Goal: Information Seeking & Learning: Learn about a topic

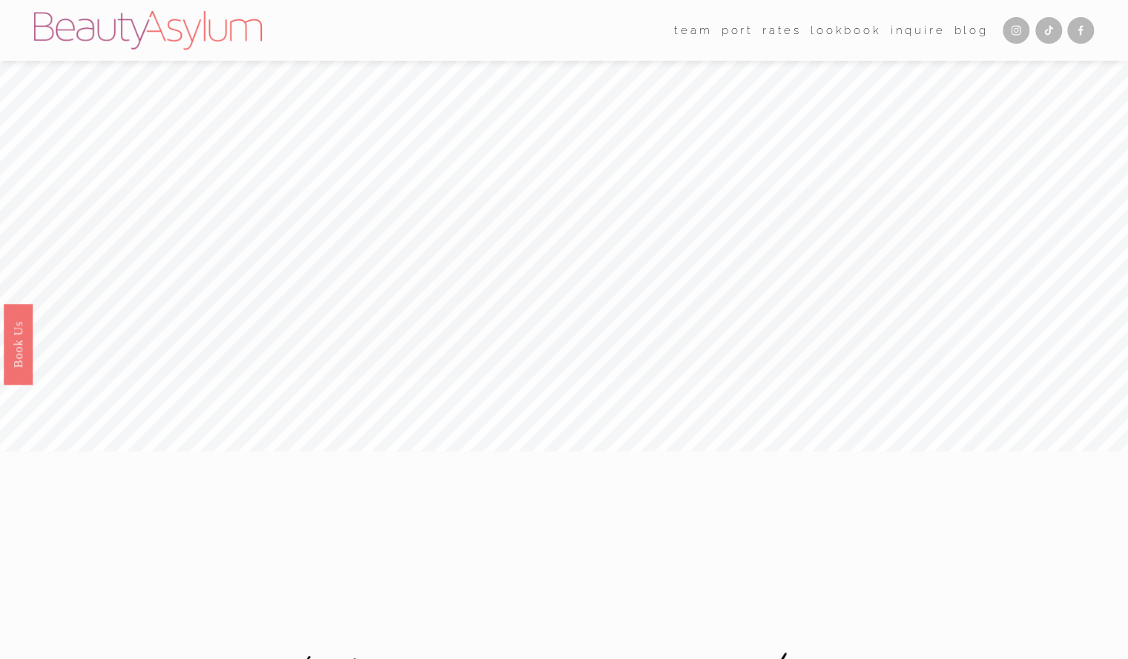
click at [770, 33] on link "Rates" at bounding box center [781, 30] width 39 height 22
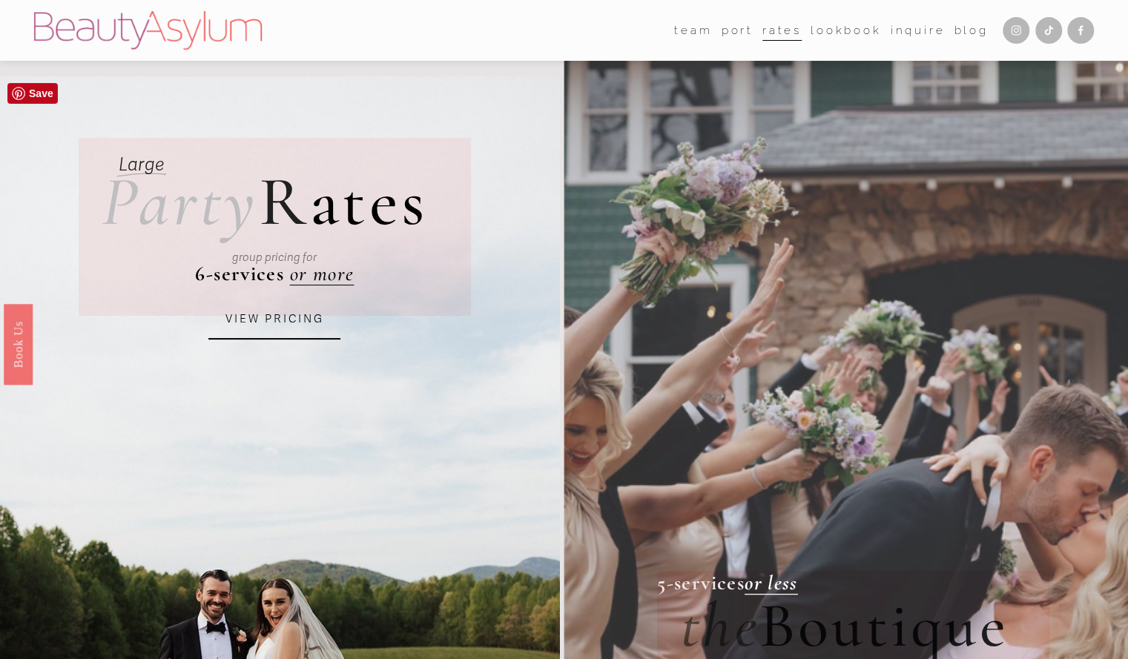
click at [261, 318] on link "VIEW PRICING" at bounding box center [274, 320] width 132 height 40
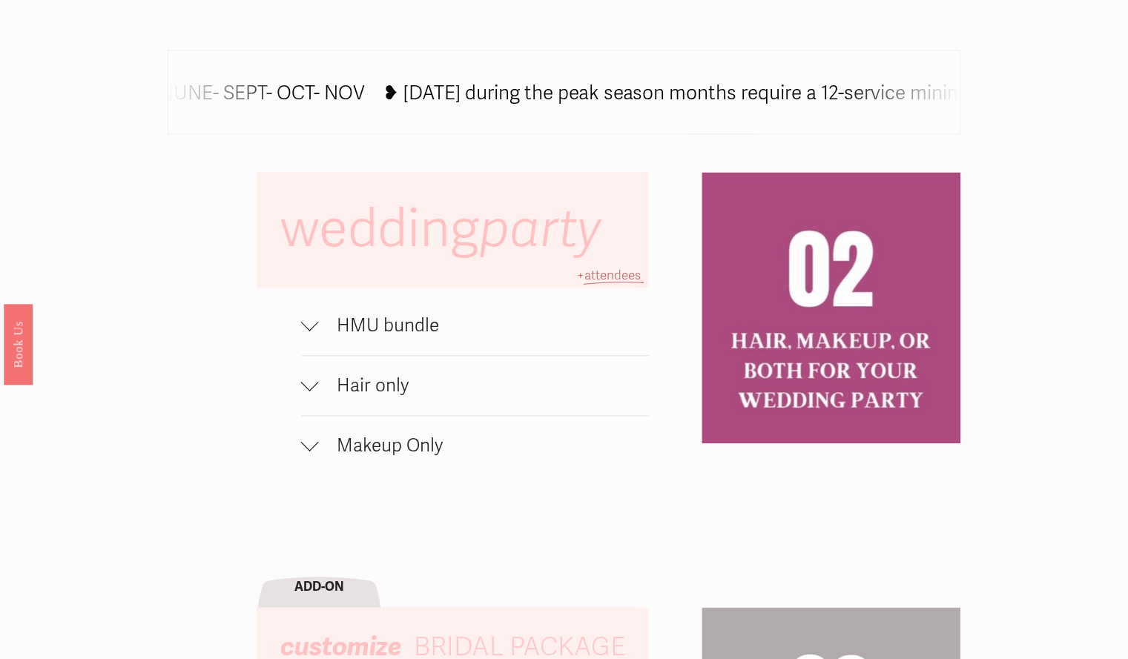
scroll to position [864, 0]
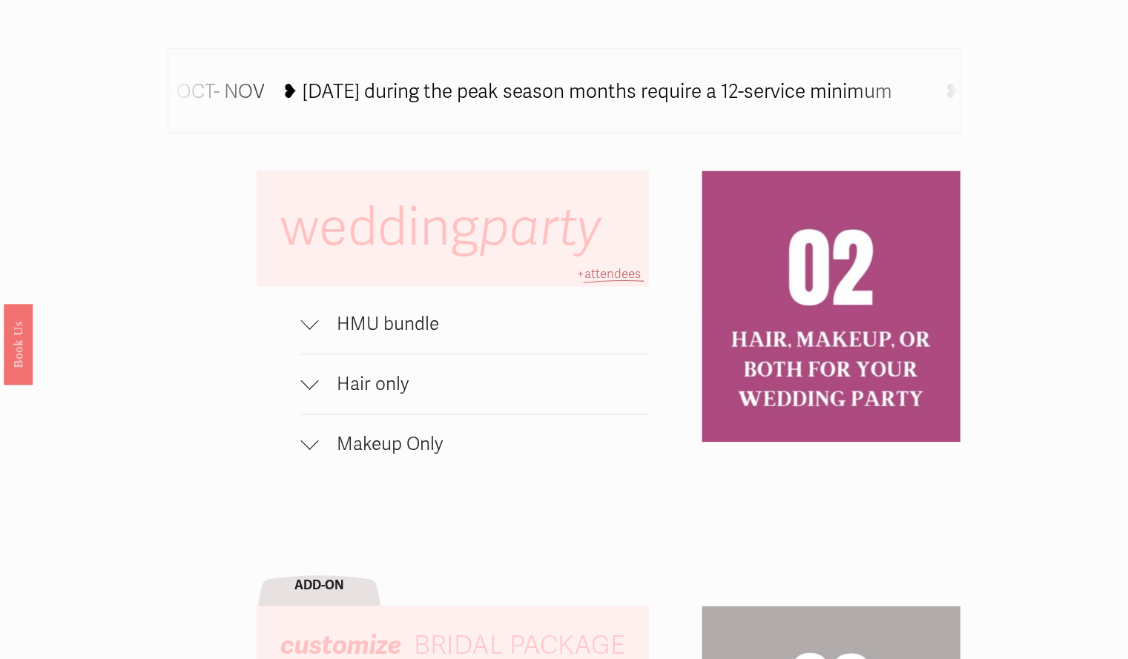
click at [327, 335] on span "HMU bundle" at bounding box center [484, 324] width 330 height 22
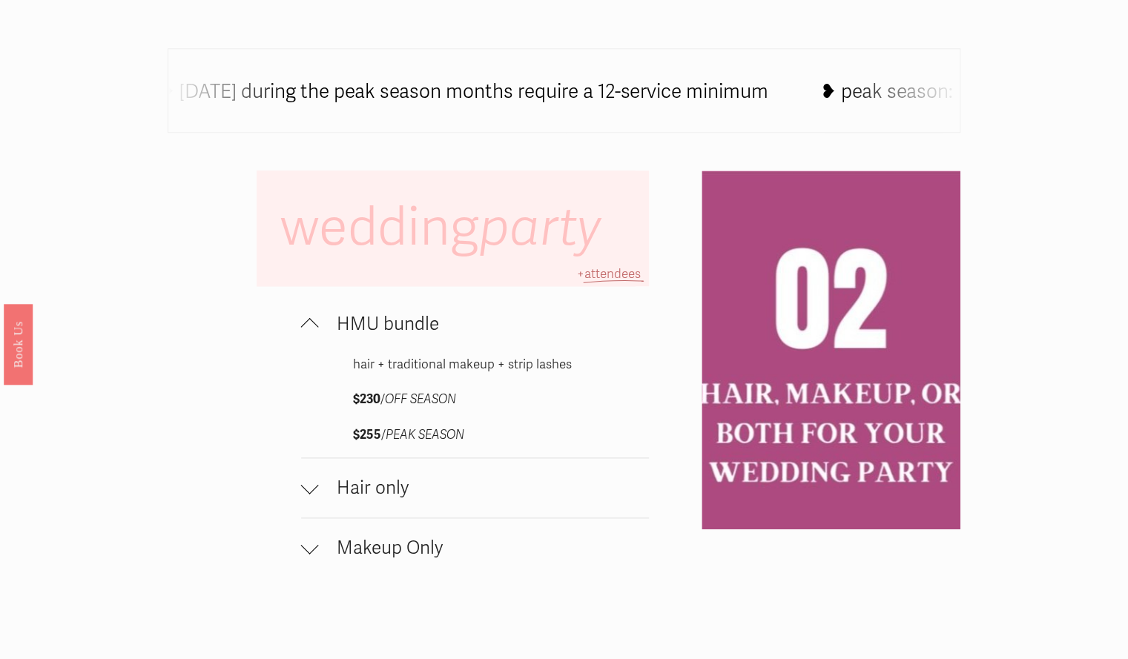
click at [500, 475] on button "Hair only" at bounding box center [475, 487] width 348 height 59
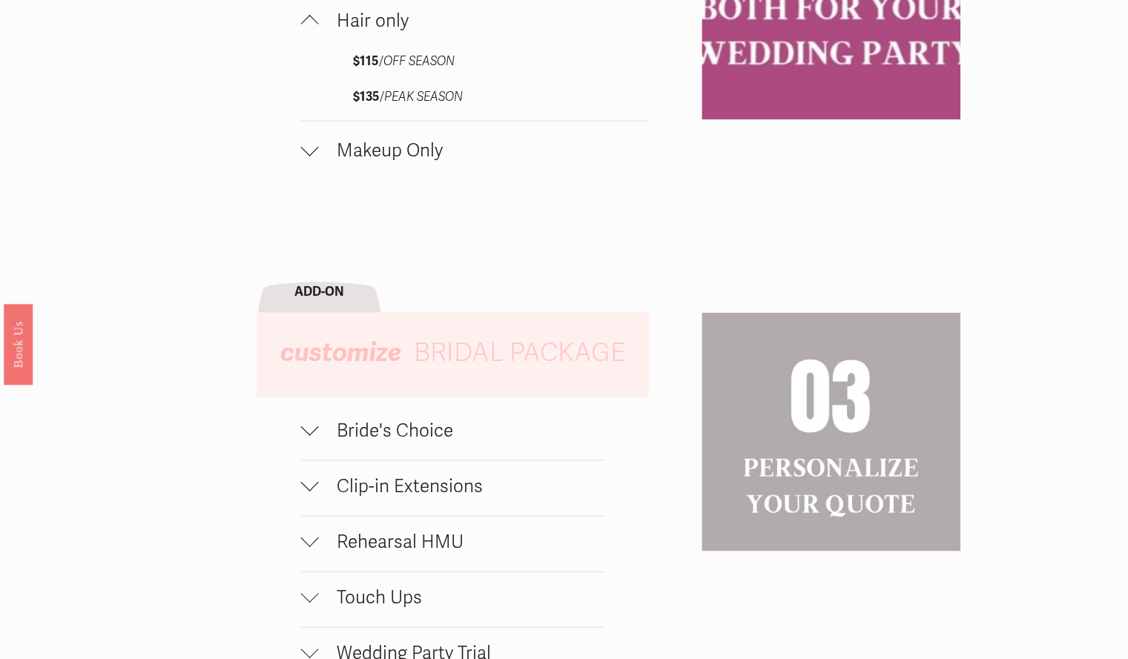
scroll to position [1389, 0]
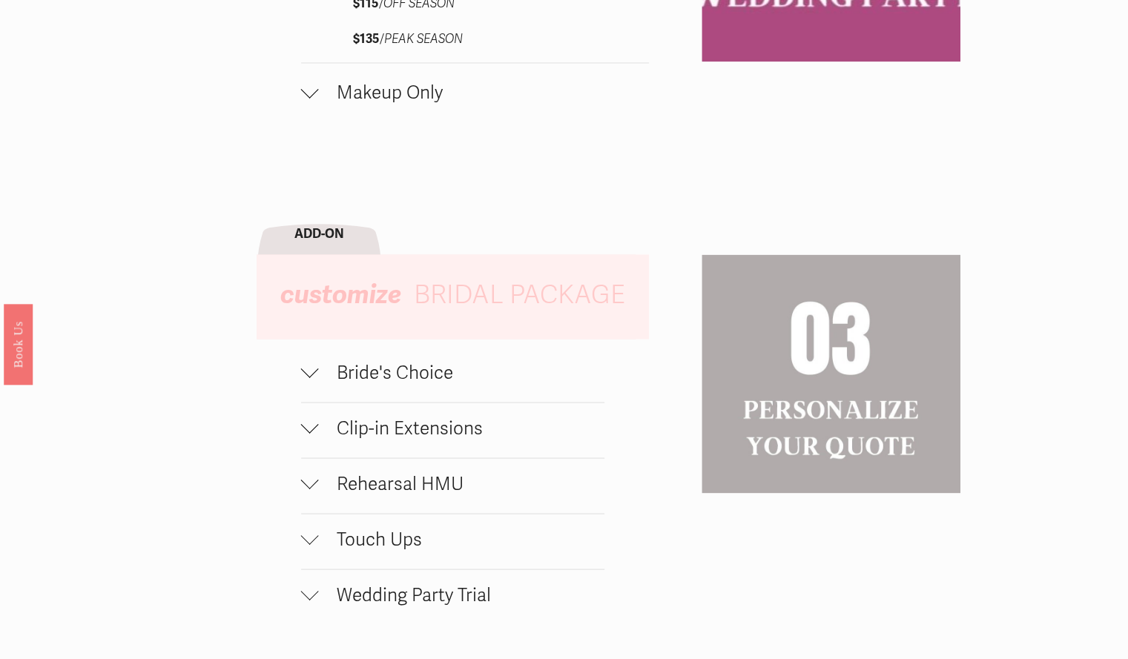
click at [394, 378] on span "Bride's Choice" at bounding box center [461, 372] width 285 height 22
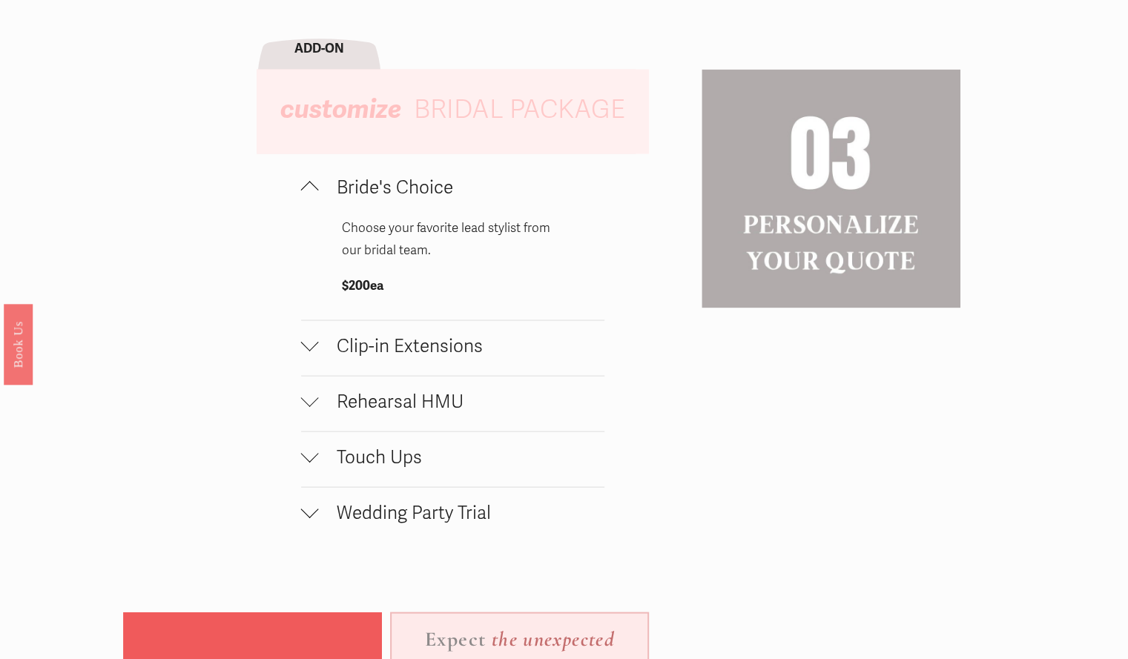
scroll to position [1576, 0]
click at [393, 518] on span "Wedding Party Trial" at bounding box center [461, 511] width 285 height 22
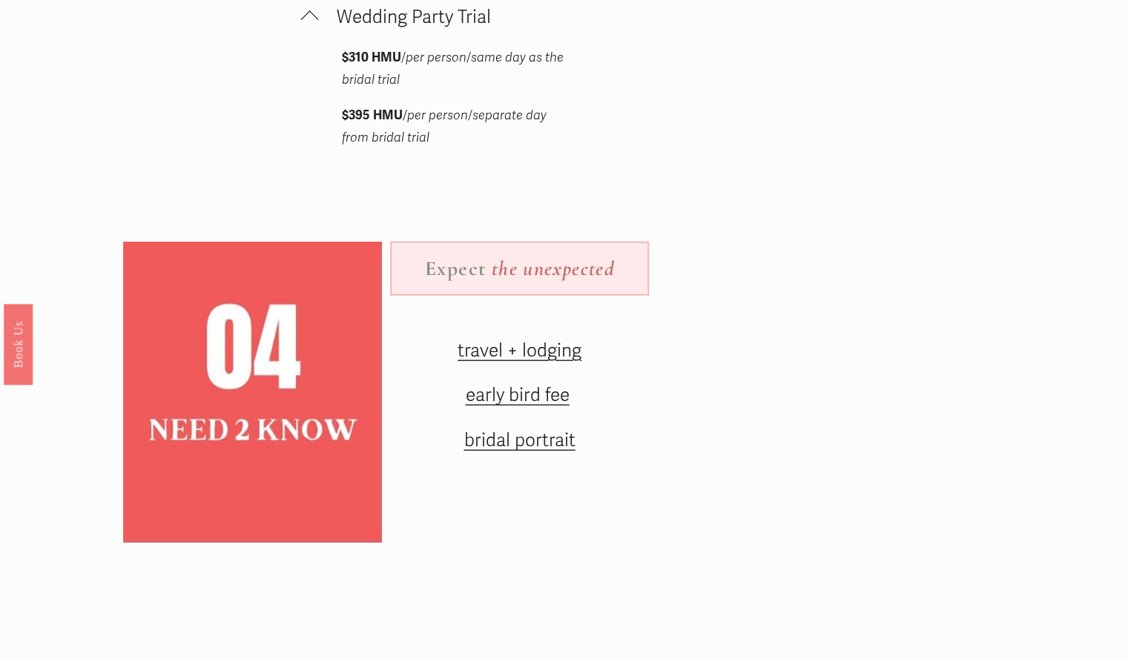
scroll to position [2071, 0]
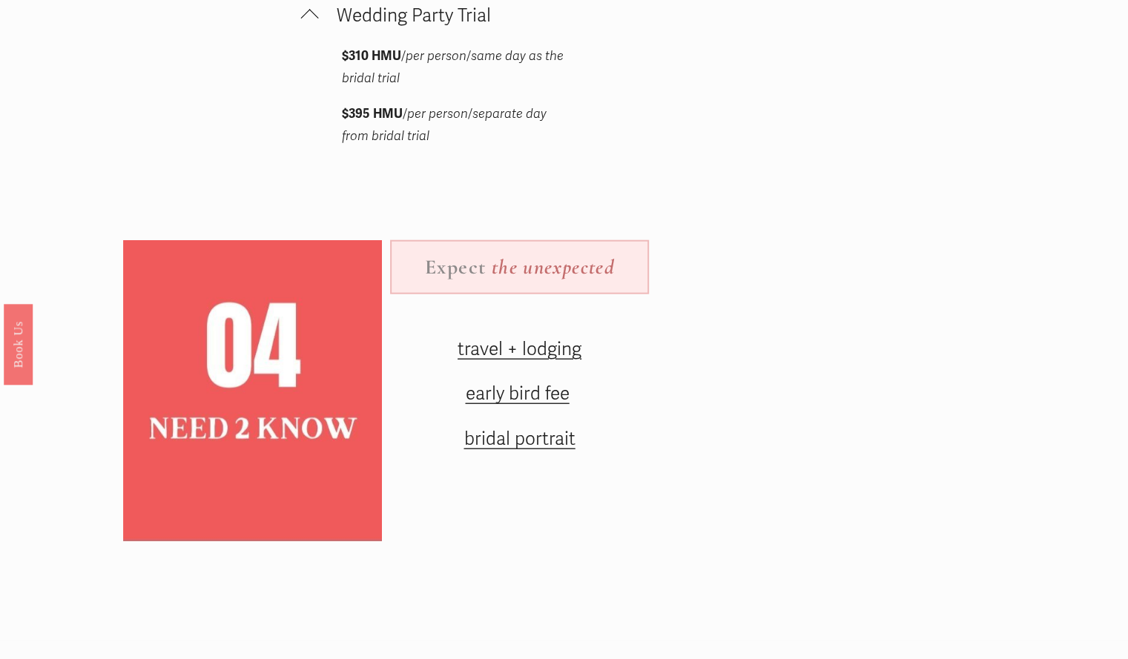
click at [476, 358] on span "travel + lodging" at bounding box center [519, 349] width 124 height 22
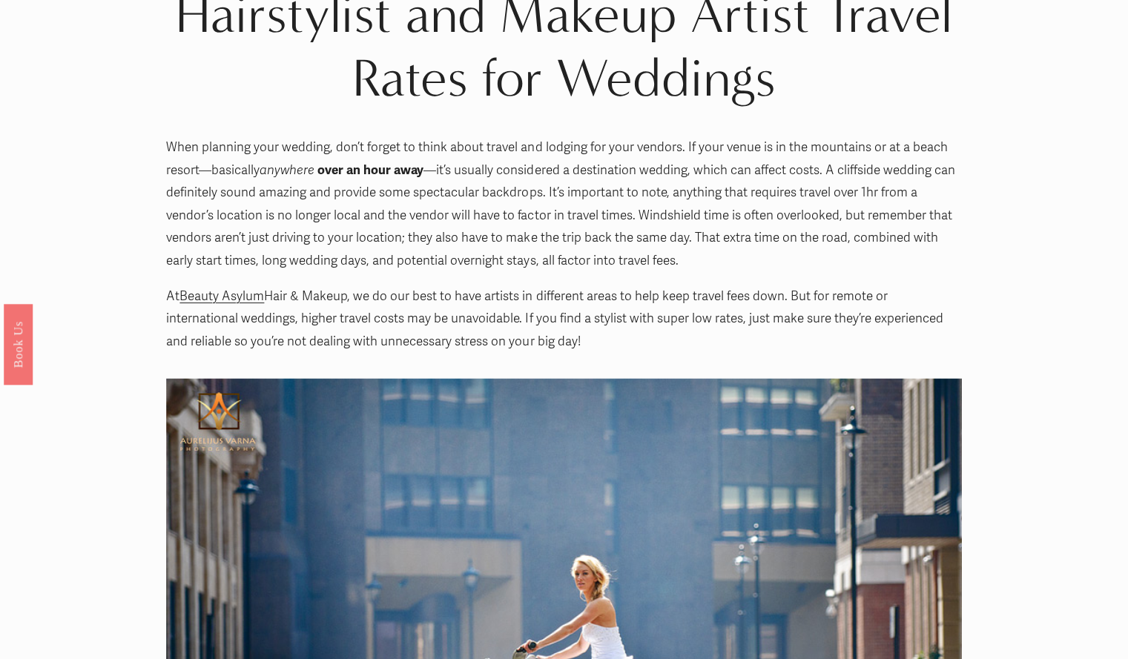
scroll to position [169, 0]
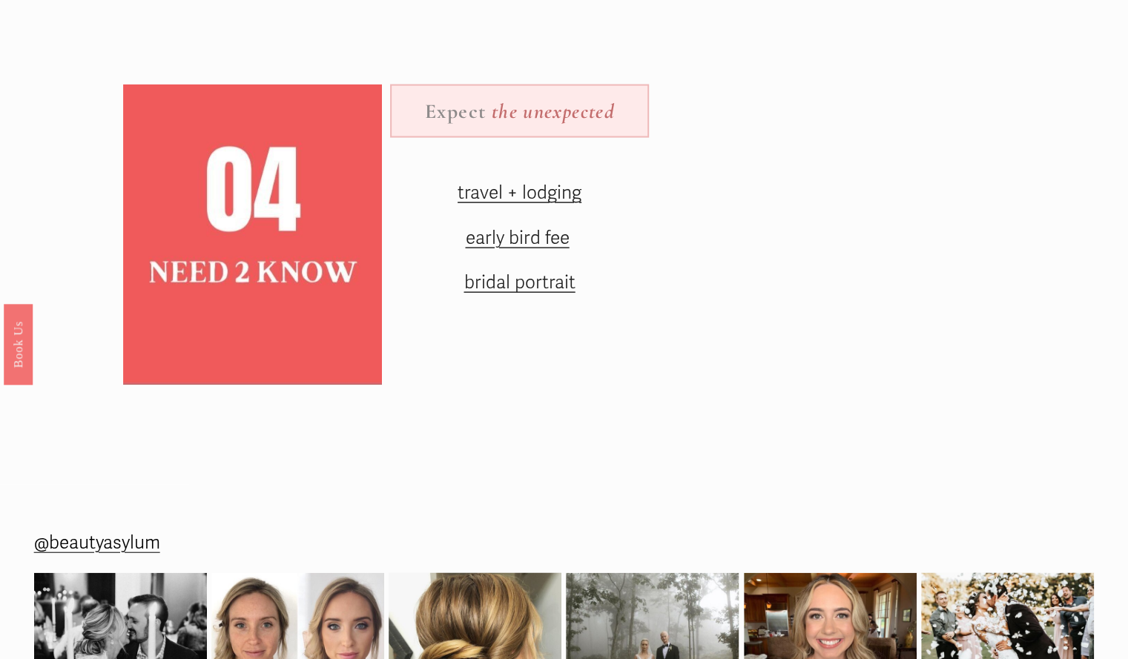
scroll to position [1850, 0]
click at [518, 248] on span "early bird fee" at bounding box center [517, 237] width 104 height 22
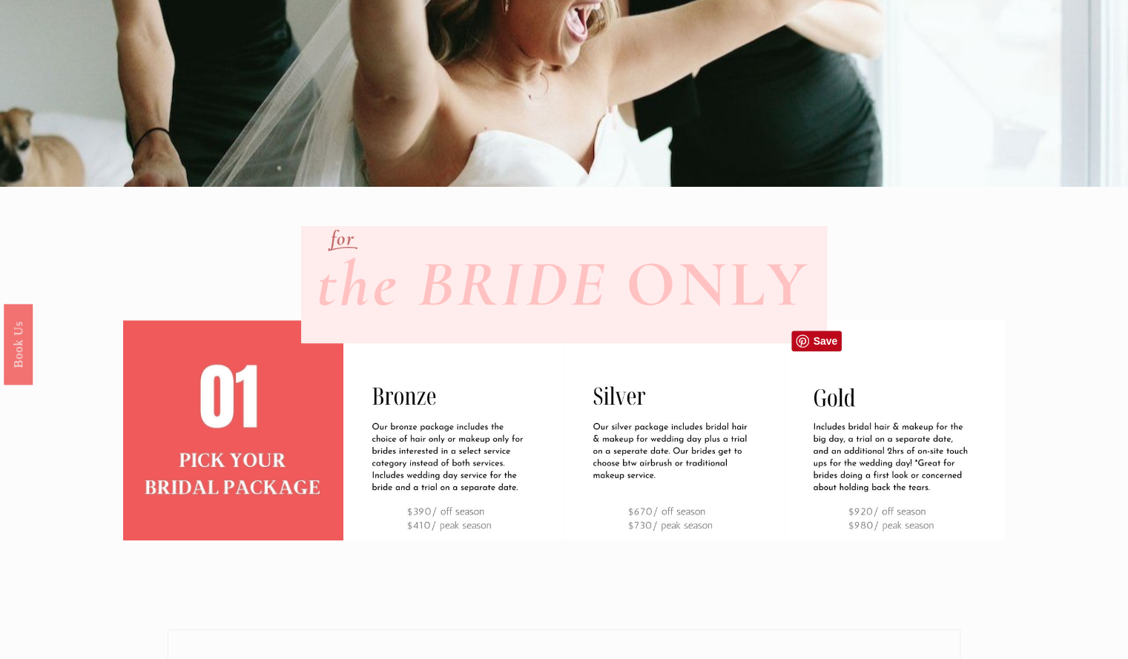
scroll to position [0, 0]
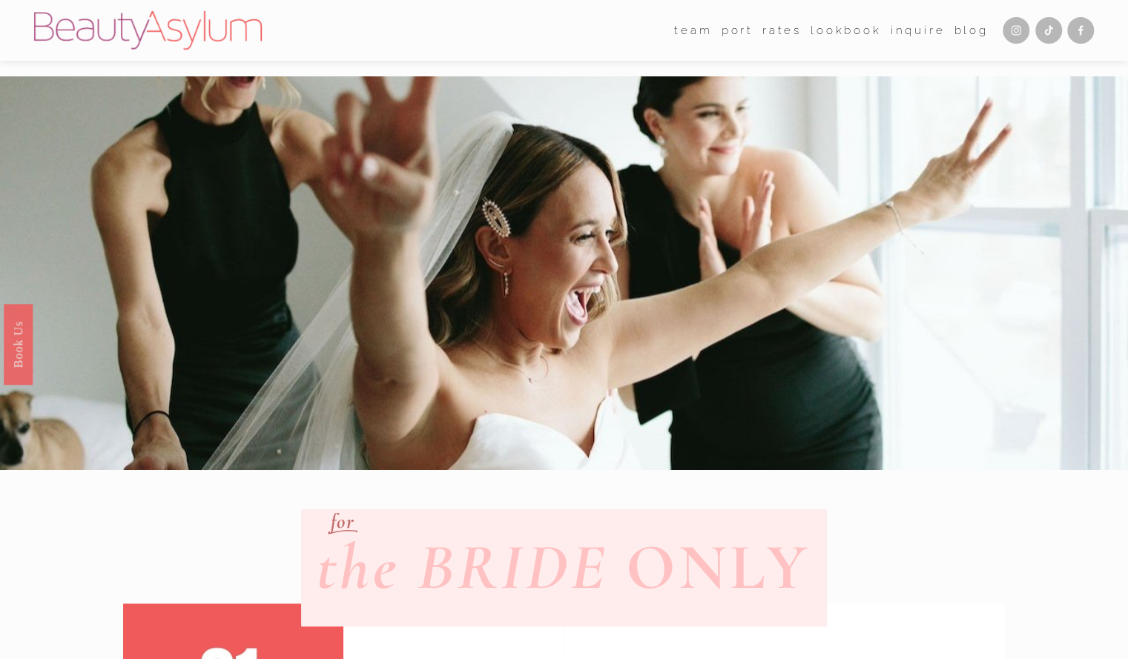
click at [854, 29] on link "Lookbook" at bounding box center [845, 30] width 70 height 22
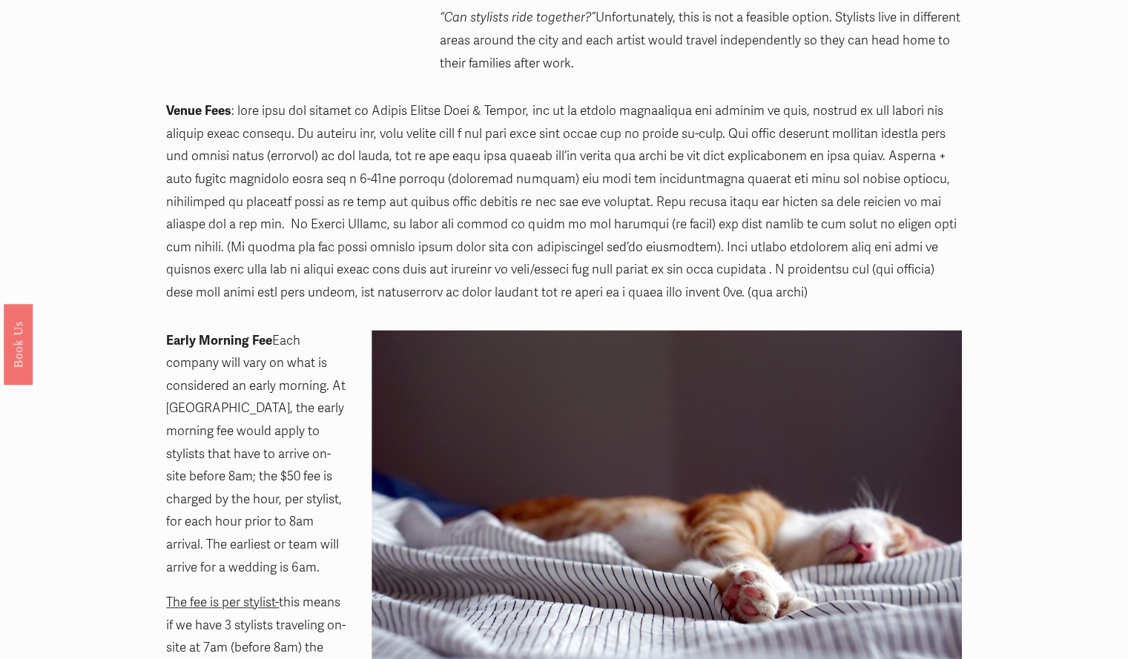
scroll to position [724, 0]
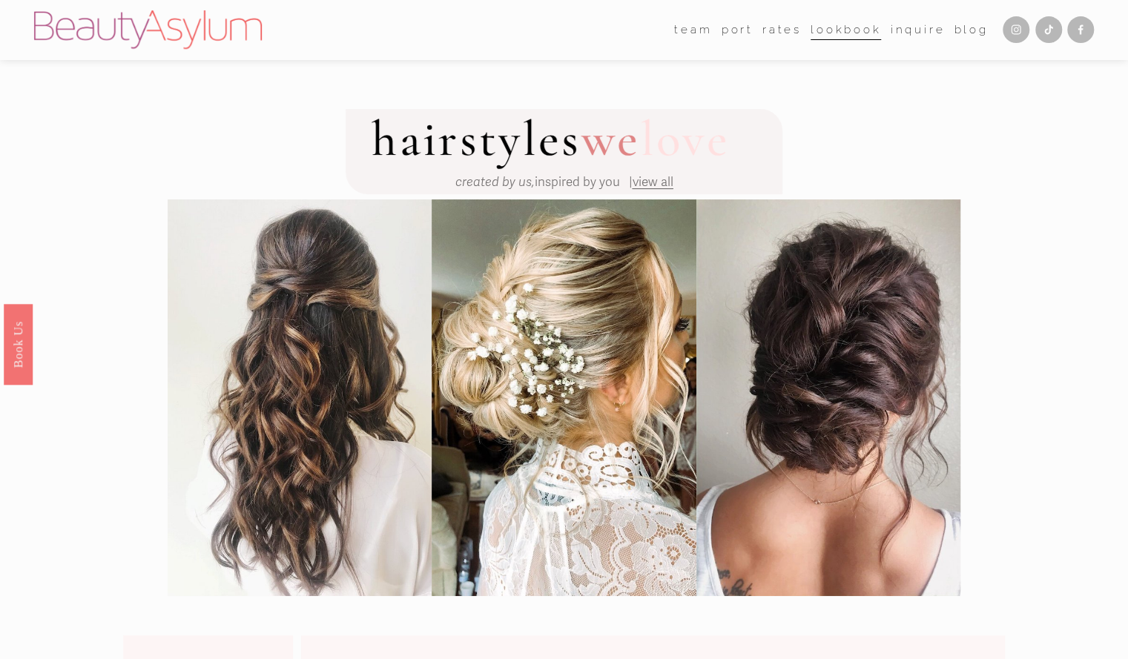
scroll to position [1, 0]
click at [655, 184] on span "view all" at bounding box center [652, 181] width 41 height 16
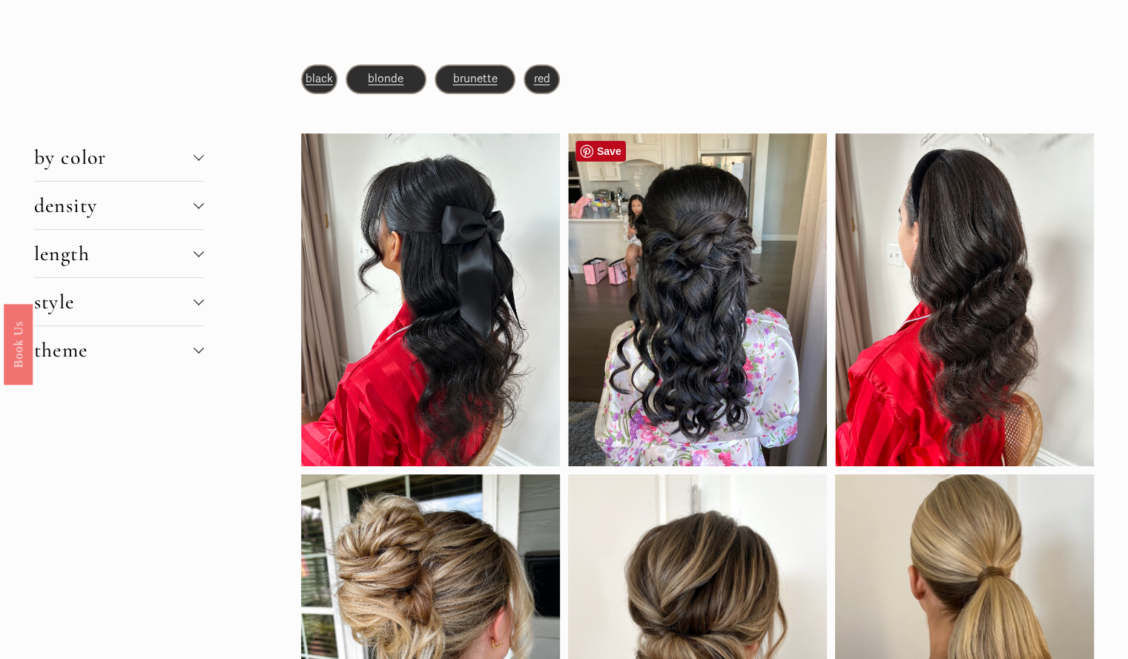
scroll to position [91, 0]
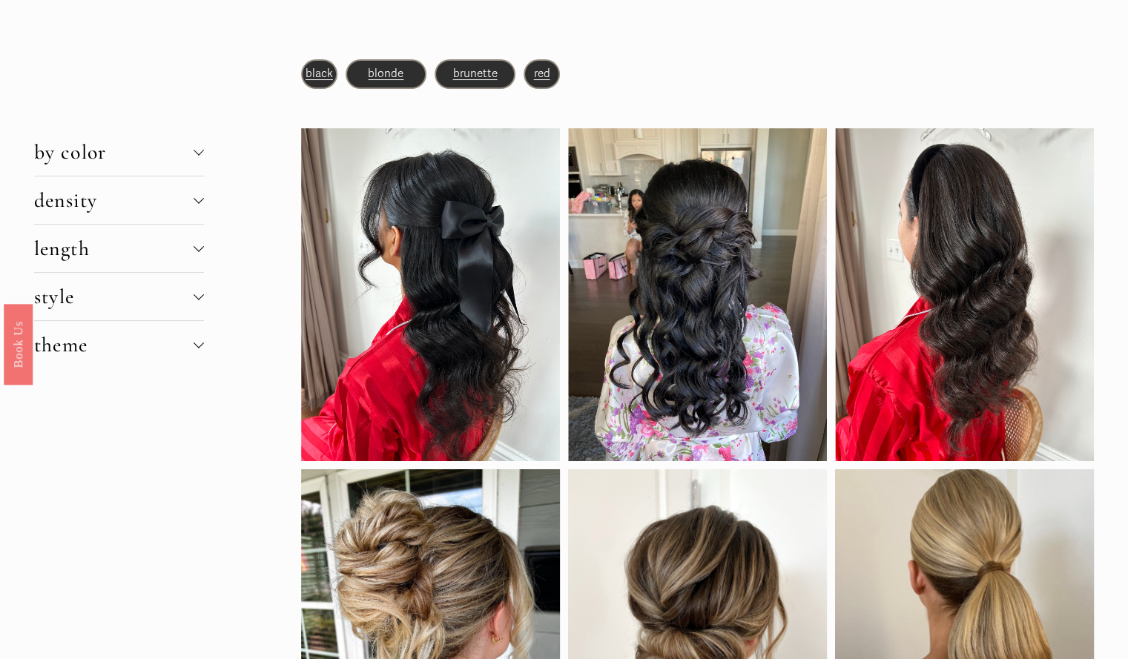
click at [479, 78] on span "brunette" at bounding box center [474, 73] width 44 height 13
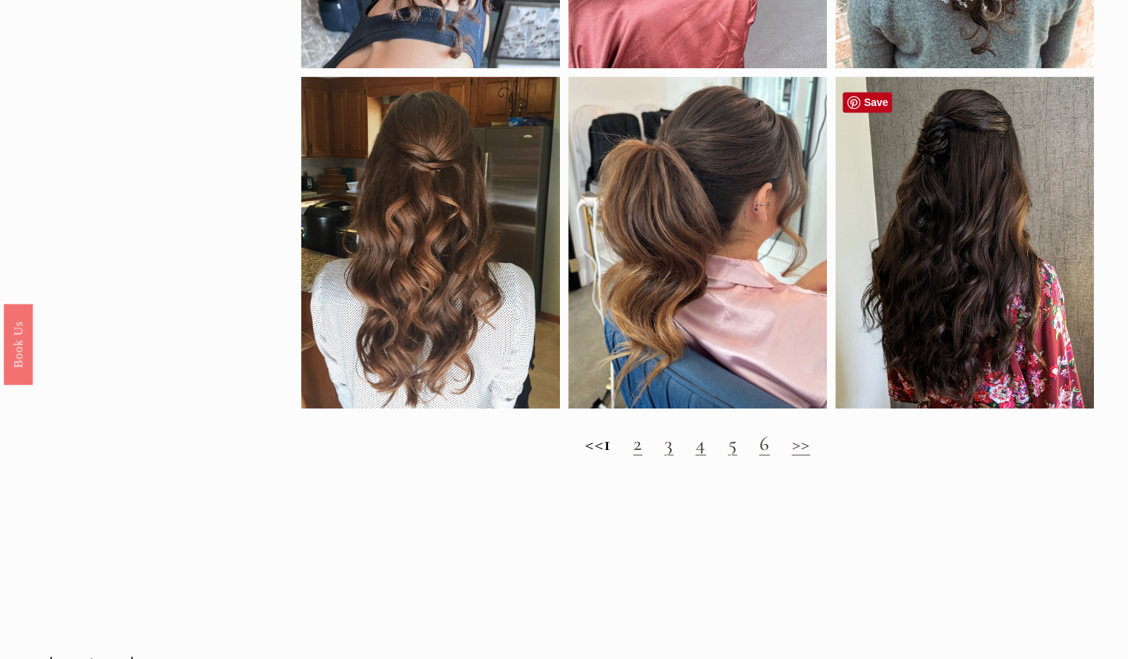
scroll to position [1125, 0]
click at [642, 457] on link "2" at bounding box center [637, 443] width 9 height 25
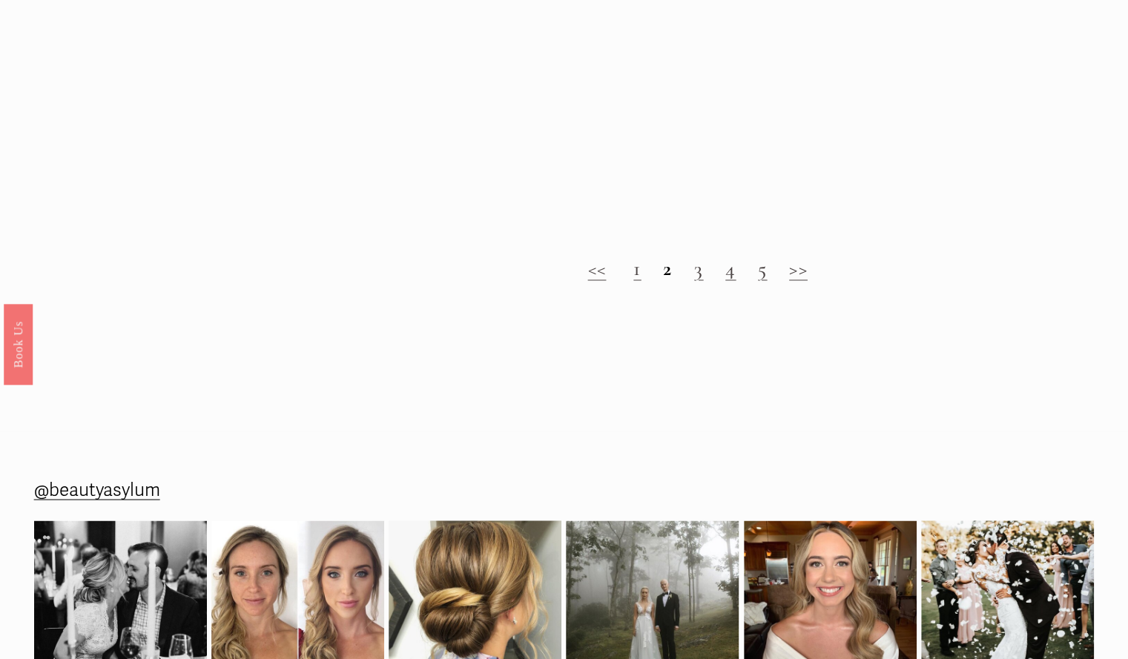
scroll to position [1300, 0]
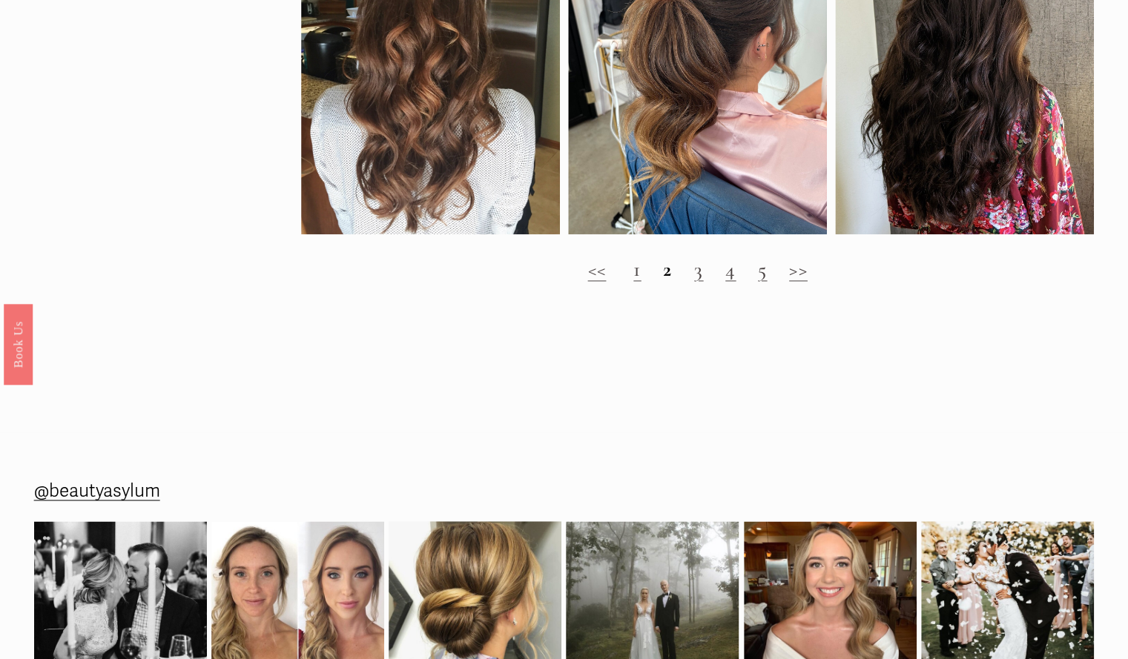
click at [770, 282] on h2 "<< 1 2 3 4 5 >>" at bounding box center [697, 269] width 793 height 24
click at [757, 282] on h2 "<< 1 2 3 4 5 >>" at bounding box center [697, 269] width 793 height 24
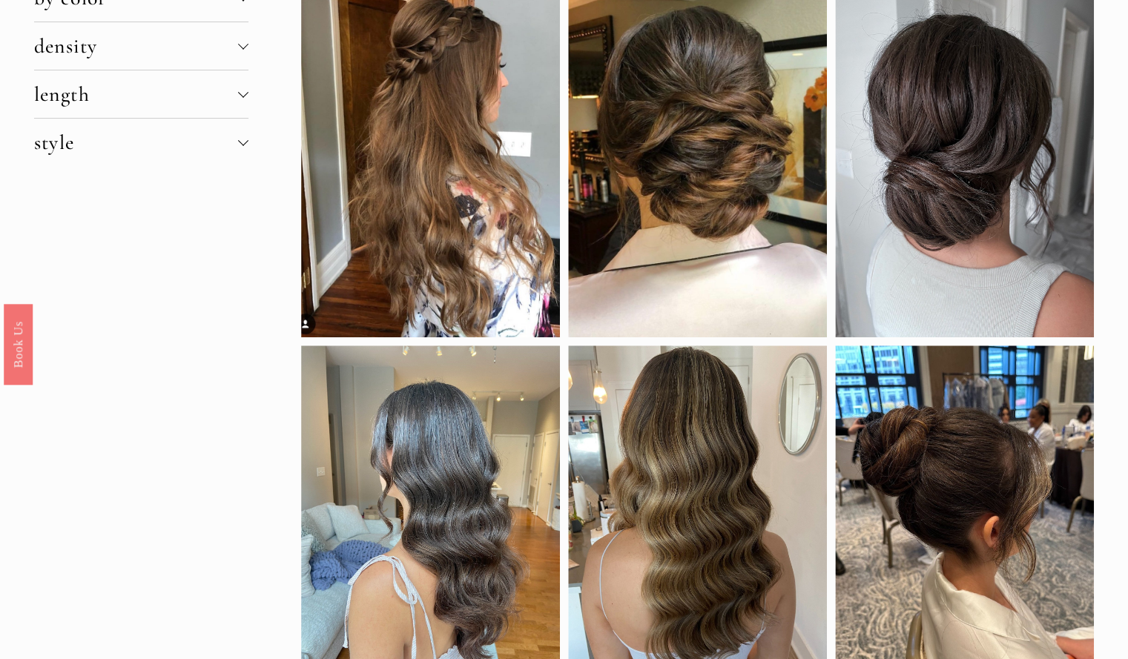
scroll to position [0, 0]
